Goal: Entertainment & Leisure: Consume media (video, audio)

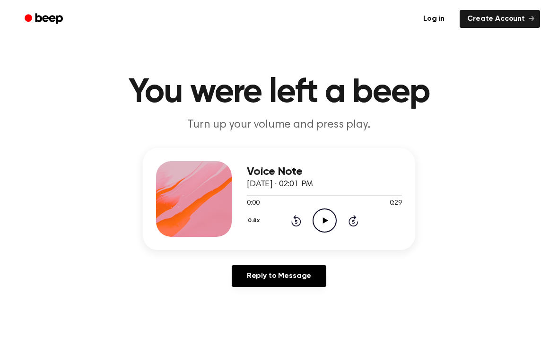
click at [322, 228] on icon "Play Audio" at bounding box center [325, 221] width 24 height 24
click at [322, 222] on icon "Play Audio" at bounding box center [325, 221] width 24 height 24
click at [333, 218] on icon "Play Audio" at bounding box center [325, 221] width 24 height 24
click at [334, 221] on icon "Pause Audio" at bounding box center [325, 221] width 24 height 24
click at [407, 2] on div "Log in Create Account" at bounding box center [279, 19] width 522 height 38
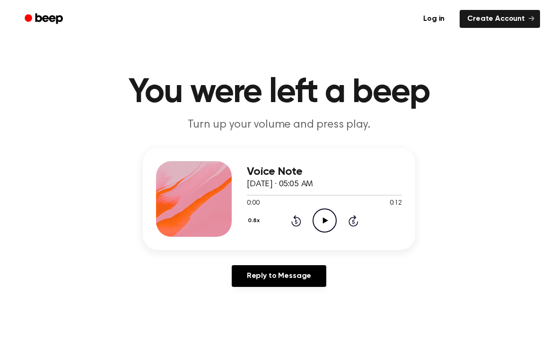
click at [325, 223] on icon "Play Audio" at bounding box center [325, 221] width 24 height 24
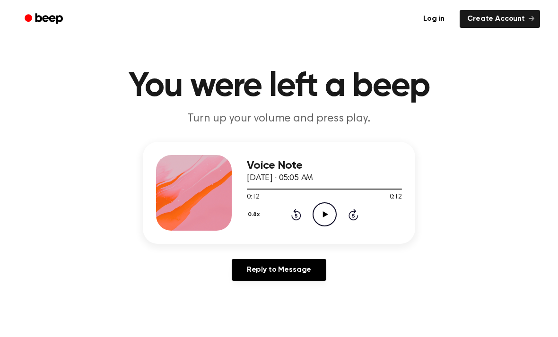
scroll to position [6, 0]
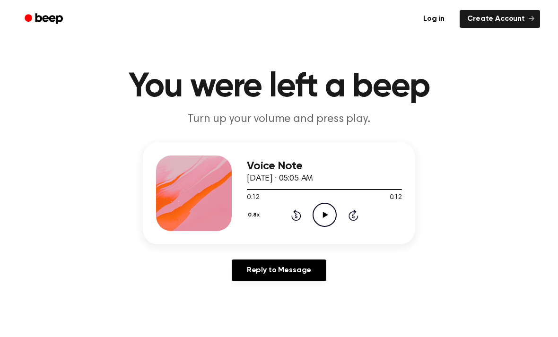
click at [501, 17] on link "Create Account" at bounding box center [500, 19] width 80 height 18
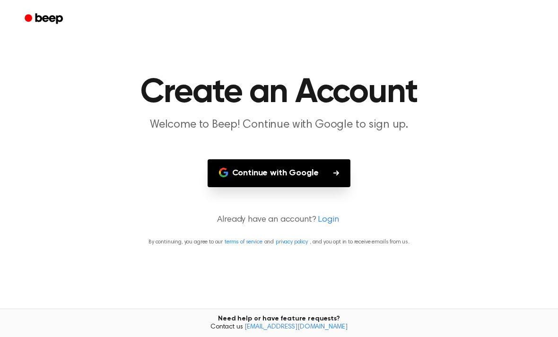
click at [340, 158] on main "Create an Account Welcome to Beep! Continue with Google to sign up. Continue wi…" at bounding box center [279, 168] width 558 height 337
click at [295, 177] on button "Continue with Google" at bounding box center [279, 173] width 143 height 28
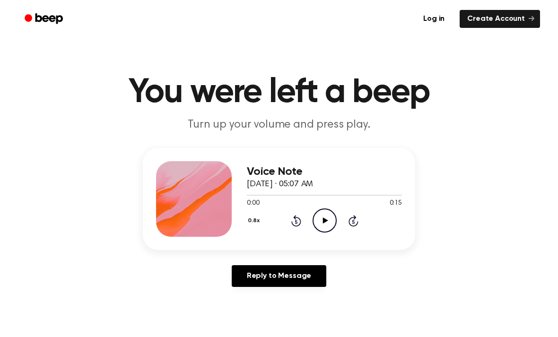
click at [323, 224] on icon "Play Audio" at bounding box center [325, 221] width 24 height 24
click at [329, 220] on icon "Play Audio" at bounding box center [325, 221] width 24 height 24
click at [156, 1] on div "Log in Create Account" at bounding box center [279, 19] width 522 height 38
click at [327, 220] on icon at bounding box center [325, 221] width 5 height 6
click at [324, 217] on icon "Play Audio" at bounding box center [325, 221] width 24 height 24
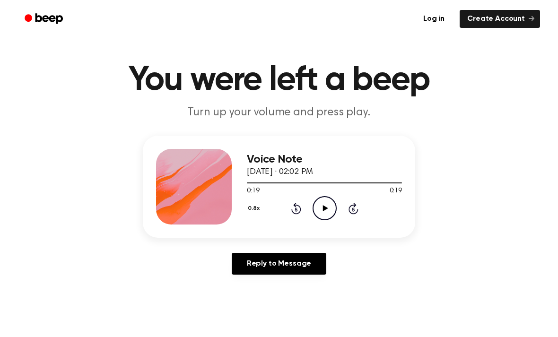
scroll to position [12, 0]
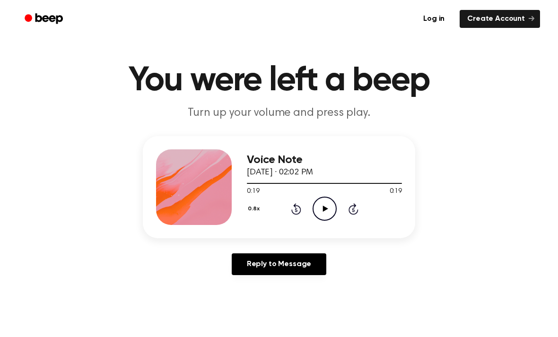
click at [486, 27] on link "Create Account" at bounding box center [500, 19] width 80 height 18
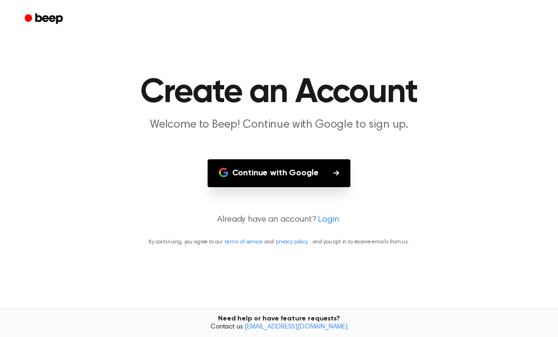
click at [278, 168] on button "Continue with Google" at bounding box center [279, 173] width 143 height 28
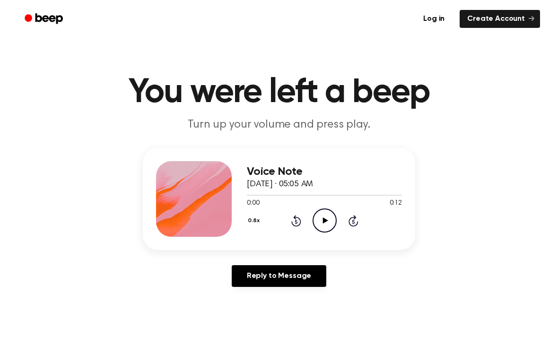
click at [321, 219] on icon "Play Audio" at bounding box center [325, 221] width 24 height 24
click at [328, 221] on icon "Play Audio" at bounding box center [325, 221] width 24 height 24
click at [325, 217] on icon "Play Audio" at bounding box center [325, 221] width 24 height 24
click at [336, 220] on circle at bounding box center [324, 220] width 23 height 23
click at [327, 228] on icon "Pause Audio" at bounding box center [325, 221] width 24 height 24
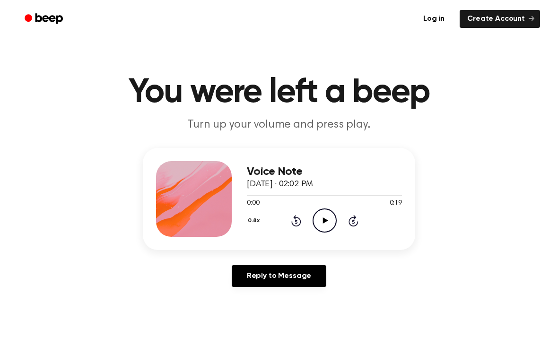
click at [326, 223] on icon "Play Audio" at bounding box center [325, 221] width 24 height 24
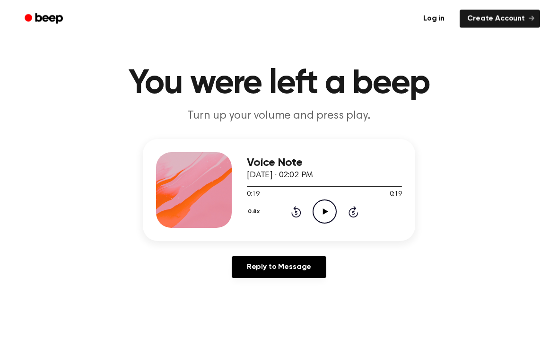
scroll to position [9, 0]
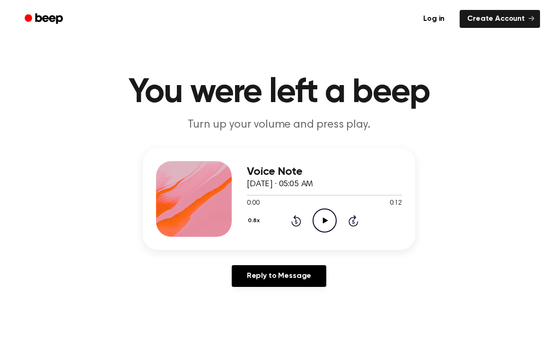
click at [330, 217] on icon "Play Audio" at bounding box center [325, 221] width 24 height 24
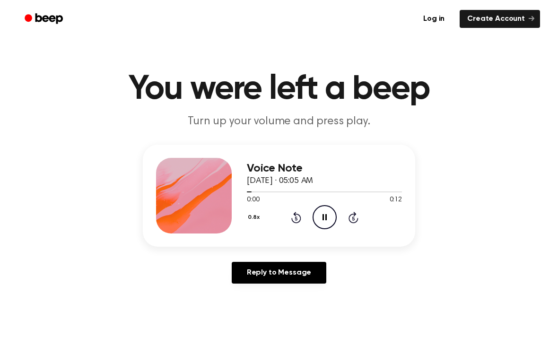
scroll to position [5, 0]
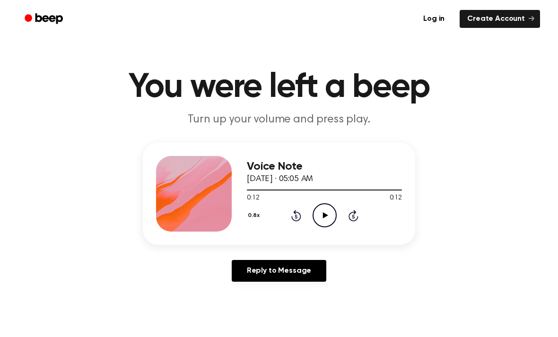
click at [247, 3] on div "Log in Create Account" at bounding box center [279, 19] width 522 height 38
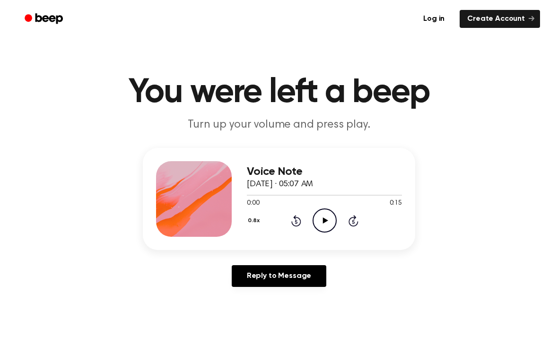
click at [321, 216] on icon "Play Audio" at bounding box center [325, 221] width 24 height 24
click at [329, 222] on icon "Play Audio" at bounding box center [325, 221] width 24 height 24
click at [12, 129] on header "You were left a beep Turn up your volume and press play." at bounding box center [279, 104] width 536 height 57
click at [324, 218] on icon "Play Audio" at bounding box center [325, 221] width 24 height 24
click at [324, 221] on icon at bounding box center [325, 221] width 5 height 6
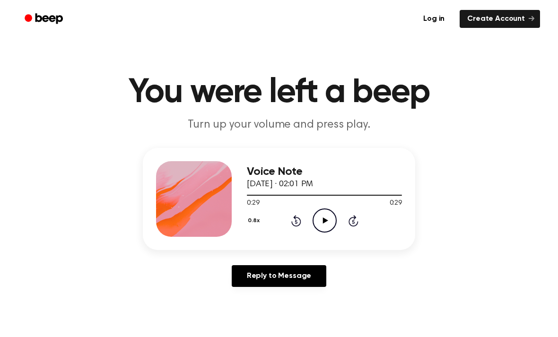
click at [324, 224] on icon "Play Audio" at bounding box center [325, 221] width 24 height 24
click at [319, 219] on icon "Pause Audio" at bounding box center [325, 221] width 24 height 24
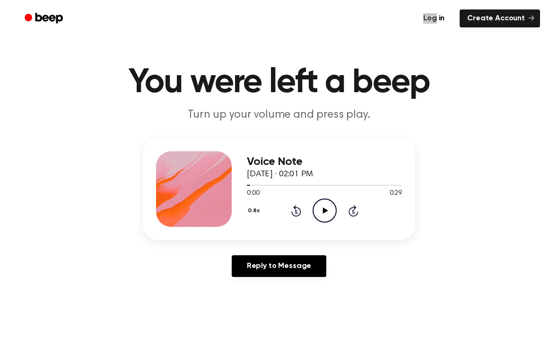
scroll to position [9, 0]
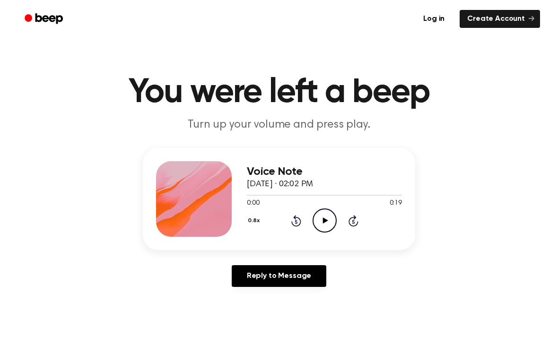
click at [329, 221] on icon "Play Audio" at bounding box center [325, 221] width 24 height 24
click at [325, 225] on icon "Pause Audio" at bounding box center [325, 221] width 24 height 24
click at [319, 215] on icon "Play Audio" at bounding box center [325, 221] width 24 height 24
click at [11, 192] on div "Voice Note March 3, 2025 · 02:02 PM 0:02 0:19 Your browser does not support the…" at bounding box center [279, 221] width 536 height 147
click at [324, 230] on icon "Pause Audio" at bounding box center [325, 221] width 24 height 24
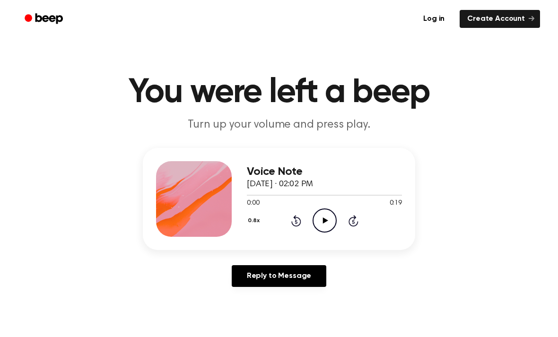
click at [332, 216] on icon "Play Audio" at bounding box center [325, 221] width 24 height 24
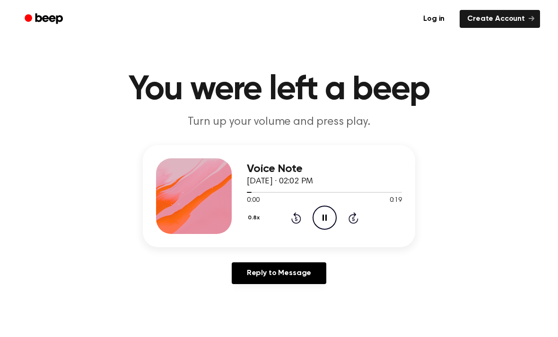
scroll to position [3, 0]
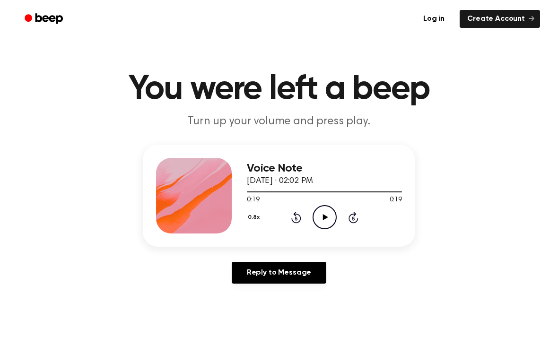
click at [327, 224] on icon "Play Audio" at bounding box center [325, 217] width 24 height 24
click at [329, 215] on icon "Pause Audio" at bounding box center [325, 217] width 24 height 24
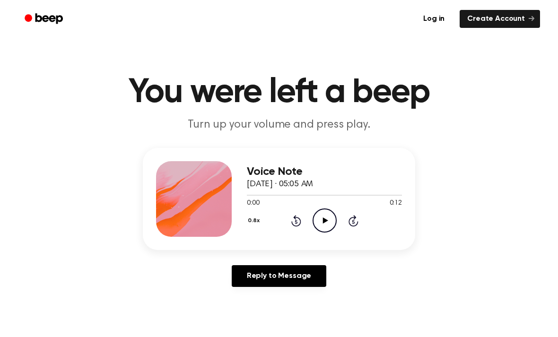
click at [328, 218] on icon "Play Audio" at bounding box center [325, 221] width 24 height 24
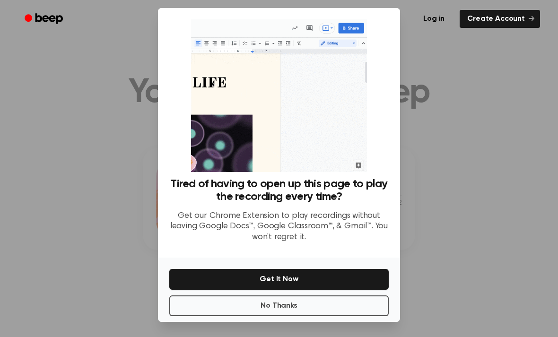
scroll to position [28, 0]
click at [297, 298] on button "No Thanks" at bounding box center [279, 306] width 220 height 21
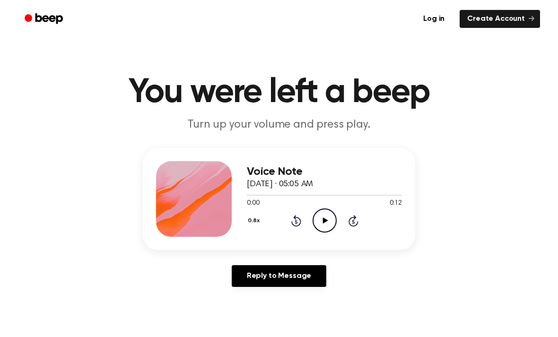
click at [327, 223] on icon "Play Audio" at bounding box center [325, 221] width 24 height 24
click at [219, 2] on div "Log in Create Account" at bounding box center [279, 19] width 522 height 38
click at [330, 223] on icon "Play Audio" at bounding box center [325, 221] width 24 height 24
click at [330, 219] on icon "Play Audio" at bounding box center [325, 221] width 24 height 24
click at [324, 220] on icon at bounding box center [325, 221] width 5 height 6
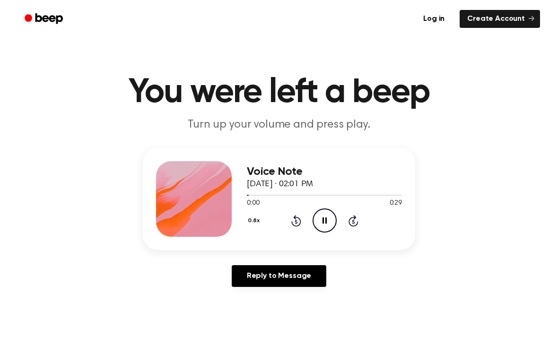
click at [327, 219] on icon "Pause Audio" at bounding box center [325, 221] width 24 height 24
click at [331, 221] on icon "Play Audio" at bounding box center [325, 221] width 24 height 24
click at [326, 212] on icon "Play Audio" at bounding box center [325, 221] width 24 height 24
click at [325, 222] on icon at bounding box center [325, 221] width 5 height 6
click at [338, 226] on div "0.8x Rewind 5 seconds Pause Audio Skip 5 seconds" at bounding box center [324, 221] width 155 height 24
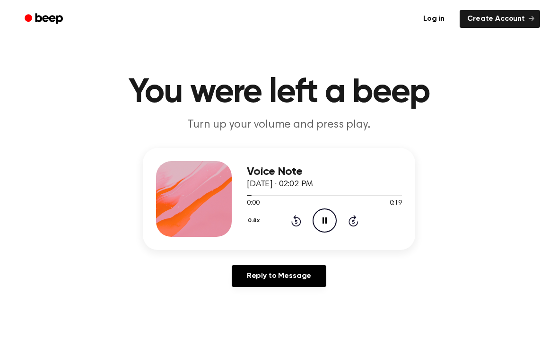
click at [332, 219] on icon "Pause Audio" at bounding box center [325, 221] width 24 height 24
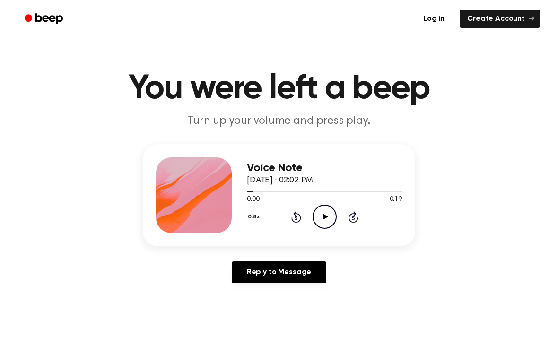
scroll to position [8, 0]
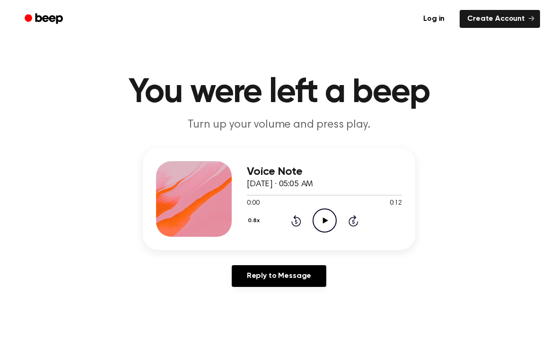
click at [325, 219] on icon at bounding box center [325, 221] width 5 height 6
click at [325, 215] on icon "Play Audio" at bounding box center [325, 221] width 24 height 24
click at [332, 219] on icon "Play Audio" at bounding box center [325, 221] width 24 height 24
click at [330, 221] on icon "Play Audio" at bounding box center [325, 221] width 24 height 24
